Goal: Information Seeking & Learning: Learn about a topic

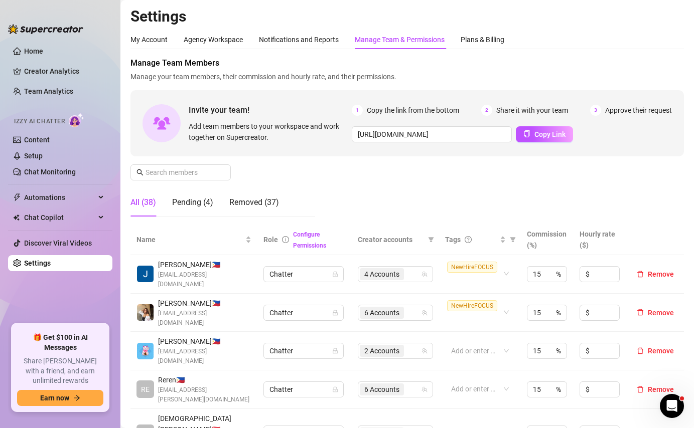
scroll to position [207, 0]
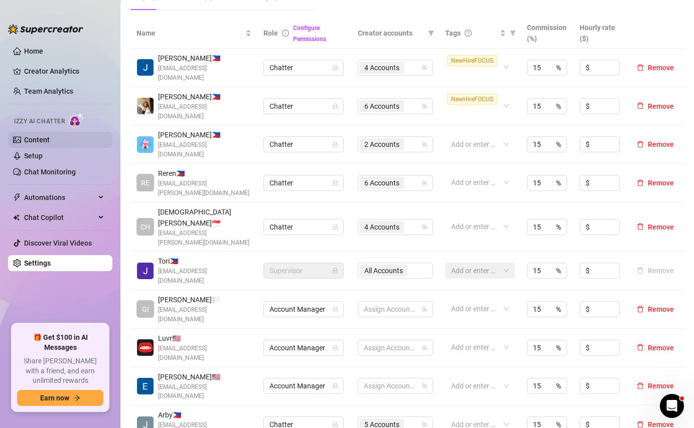
click at [50, 139] on link "Content" at bounding box center [37, 140] width 26 height 8
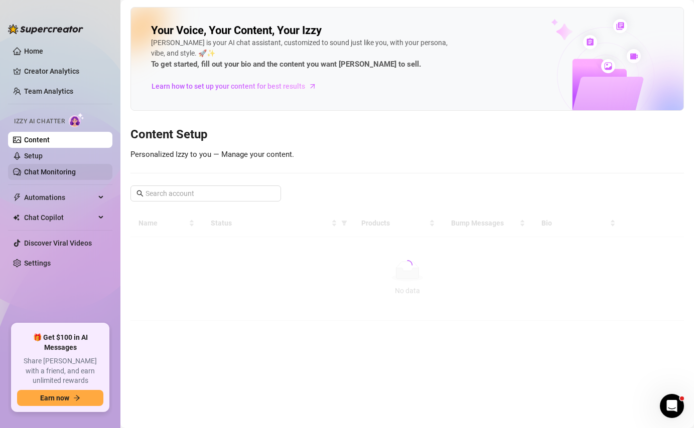
click at [48, 169] on link "Chat Monitoring" at bounding box center [50, 172] width 52 height 8
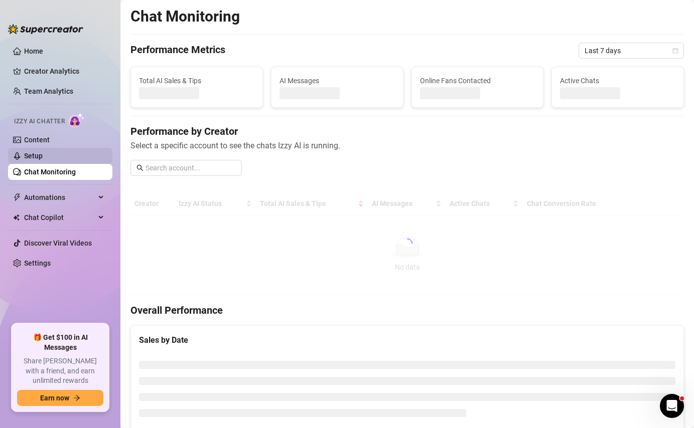
click at [43, 155] on link "Setup" at bounding box center [33, 156] width 19 height 8
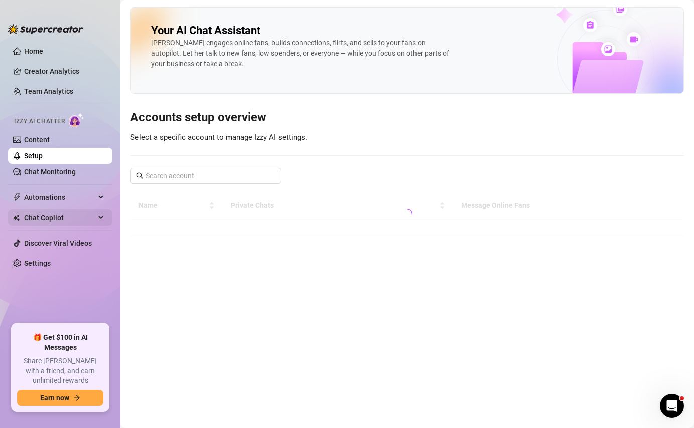
click at [56, 213] on span "Chat Copilot" at bounding box center [59, 218] width 71 height 16
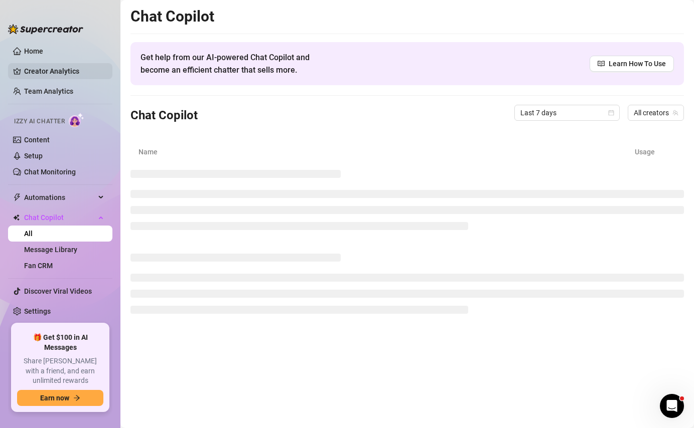
click at [50, 72] on link "Creator Analytics" at bounding box center [64, 71] width 80 height 16
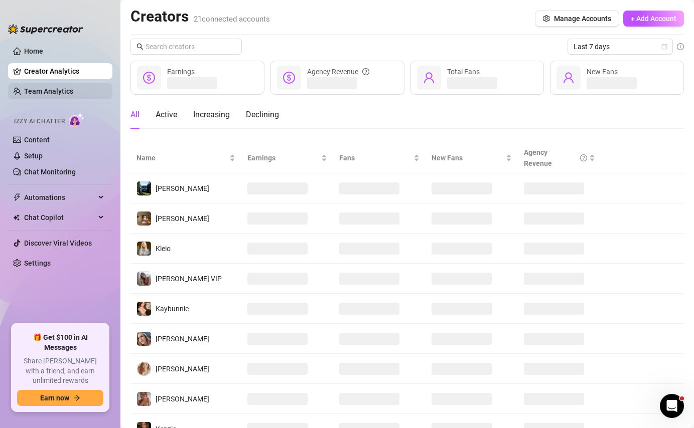
click at [53, 95] on link "Team Analytics" at bounding box center [48, 91] width 49 height 8
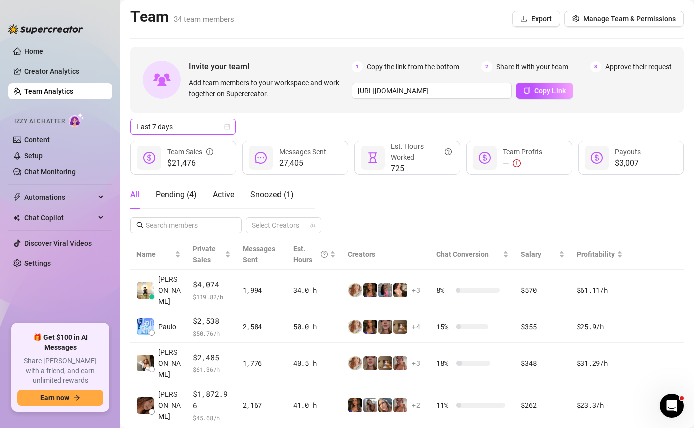
click at [227, 128] on icon "calendar" at bounding box center [227, 127] width 6 height 6
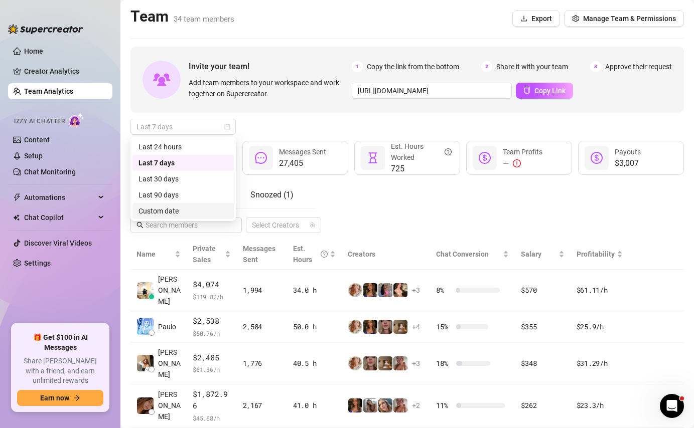
click at [186, 209] on div "Custom date" at bounding box center [182, 211] width 89 height 11
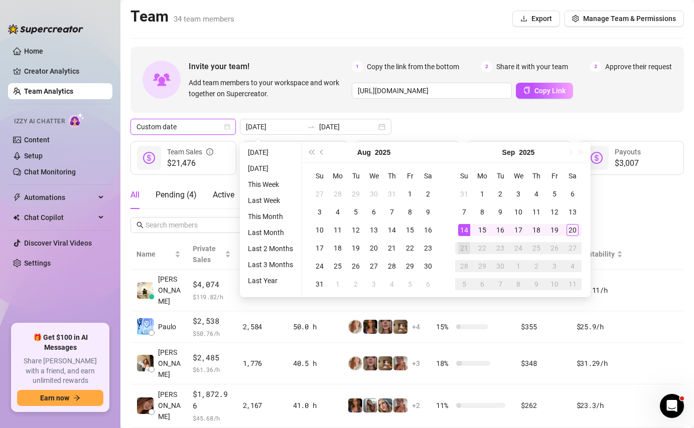
type input "[DATE]"
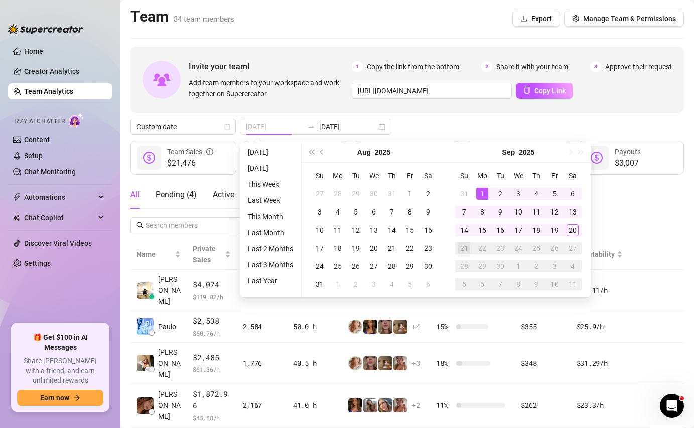
click at [481, 195] on div "1" at bounding box center [482, 194] width 12 height 12
type input "[DATE]"
click at [570, 228] on div "20" at bounding box center [572, 230] width 12 height 12
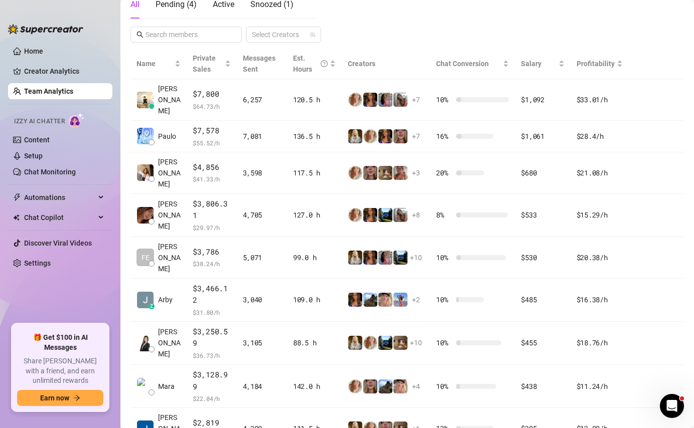
scroll to position [187, 0]
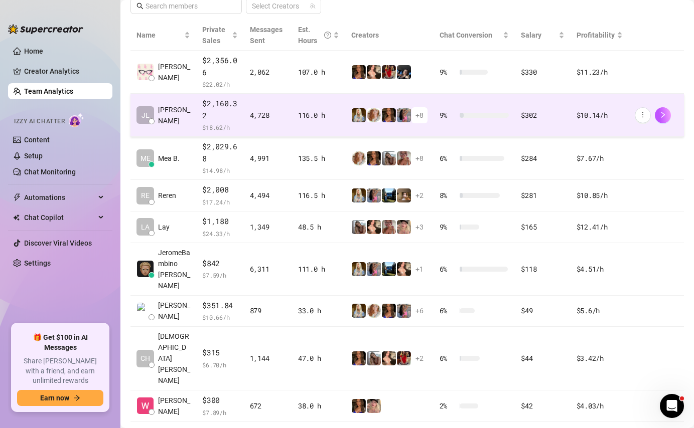
scroll to position [230, 0]
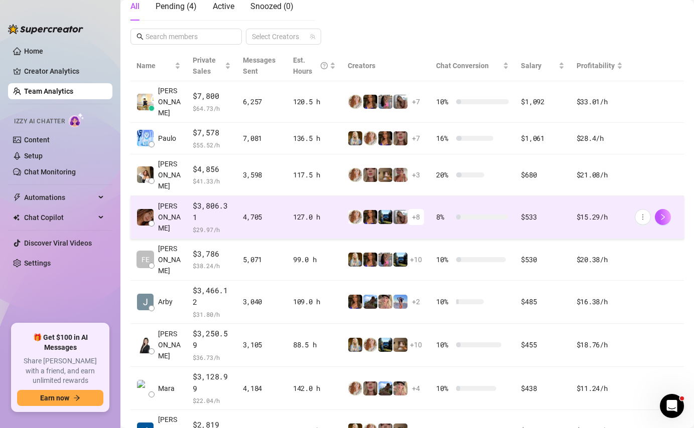
scroll to position [191, 0]
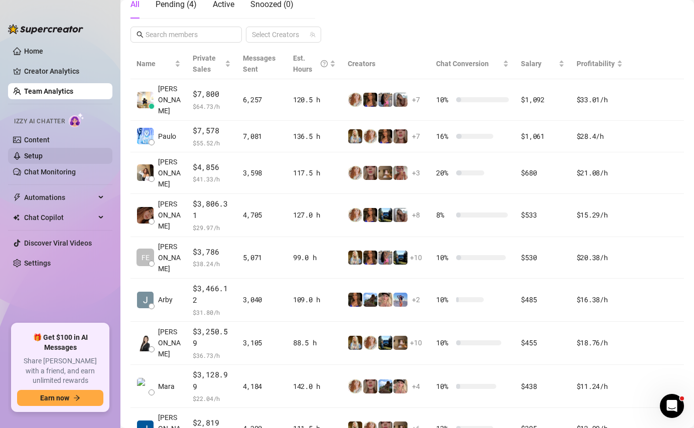
click at [43, 157] on link "Setup" at bounding box center [33, 156] width 19 height 8
